Goal: Go to known website: Access a specific website the user already knows

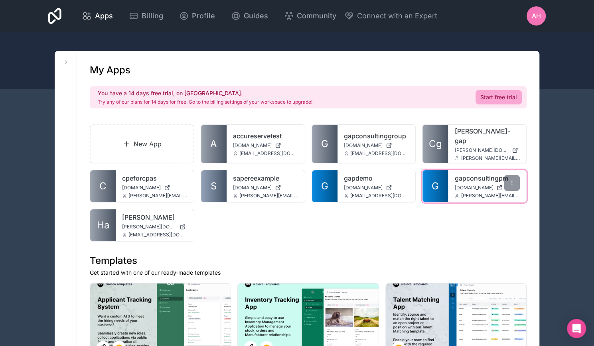
click at [466, 174] on link "gapconsultingpm" at bounding box center [487, 179] width 65 height 10
